Goal: Register for event/course

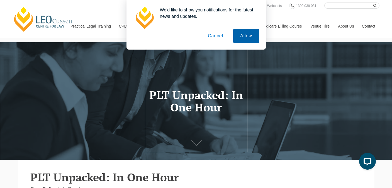
click at [252, 37] on button "Allow" at bounding box center [246, 36] width 26 height 14
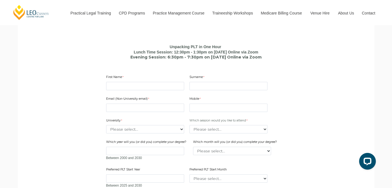
scroll to position [329, 0]
click at [141, 85] on input "First Name" at bounding box center [145, 85] width 78 height 8
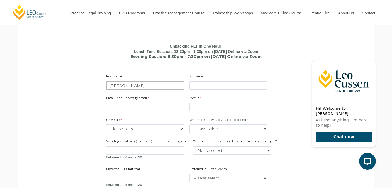
type input "[PERSON_NAME]"
click at [207, 87] on input "Surname" at bounding box center [228, 85] width 78 height 8
type input "[PERSON_NAME]"
click at [129, 87] on input "[PERSON_NAME]" at bounding box center [145, 85] width 78 height 8
type input "[PERSON_NAME]"
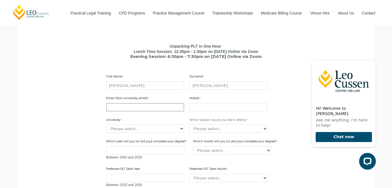
click at [116, 111] on input "Email (Non-University email)" at bounding box center [145, 107] width 78 height 8
type input "[EMAIL_ADDRESS][DOMAIN_NAME]"
click at [227, 106] on input "Mobile" at bounding box center [228, 107] width 78 height 8
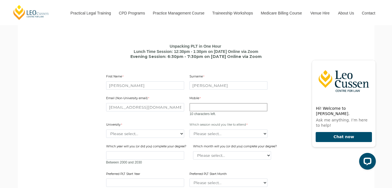
type input "0497983982"
click at [144, 135] on div "Email (Non-University email) [EMAIL_ADDRESS][DOMAIN_NAME] Mobile 0497983982 0 c…" at bounding box center [196, 142] width 184 height 103
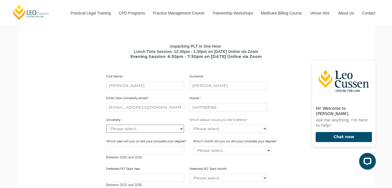
select select "tfa_2218"
click at [256, 129] on select "Please select... Lunch time session – 12:30pm – 1:30pm AEST Evening session – 6…" at bounding box center [228, 129] width 78 height 8
select select "tfa_2413"
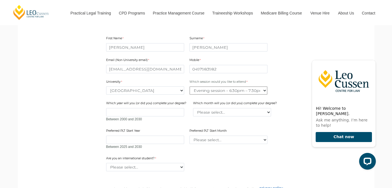
scroll to position [369, 0]
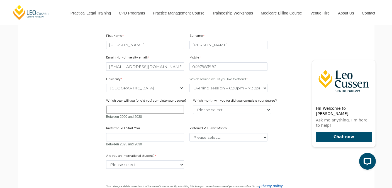
click at [152, 110] on input "Which year will you (or did you) complete your degree?" at bounding box center [145, 110] width 78 height 8
type input "2025"
click at [228, 110] on select "Please select... January February March April May June July August September Oc…" at bounding box center [232, 110] width 78 height 8
select select "tfa_2232"
click at [152, 138] on input "Preferred PLT Start Year" at bounding box center [145, 137] width 78 height 8
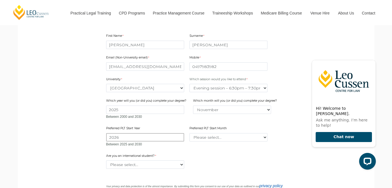
type input "2026"
click at [226, 137] on select "Please select... January February March April May June July August September Oc…" at bounding box center [228, 137] width 78 height 8
select select "tfa_2378"
click at [178, 166] on select "Please select... Yes No" at bounding box center [145, 164] width 78 height 8
select select "tfa_60"
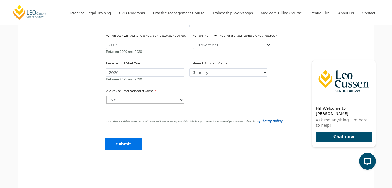
scroll to position [442, 0]
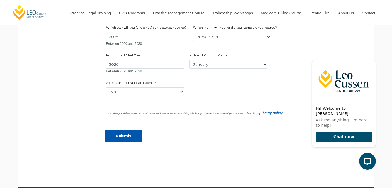
click at [126, 132] on input "Submit" at bounding box center [123, 136] width 37 height 13
